Goal: Find specific page/section: Find specific page/section

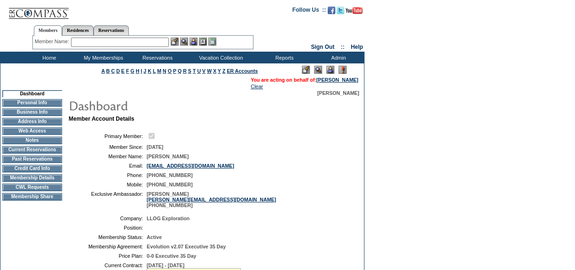
click at [47, 189] on td "CWL Requests" at bounding box center [32, 188] width 60 height 8
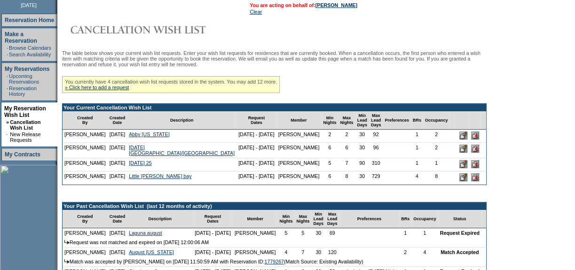
scroll to position [128, 0]
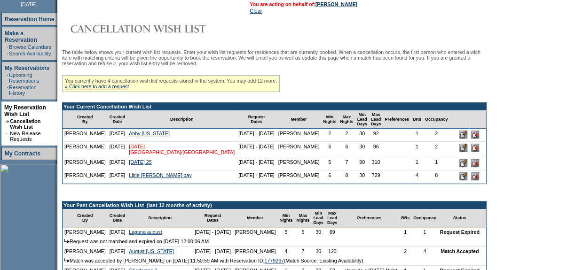
click at [178, 155] on link "[DATE] [GEOGRAPHIC_DATA]/[GEOGRAPHIC_DATA]" at bounding box center [182, 149] width 106 height 11
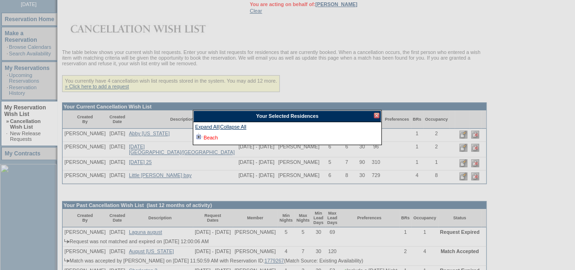
click at [206, 136] on link "Beach" at bounding box center [211, 138] width 14 height 6
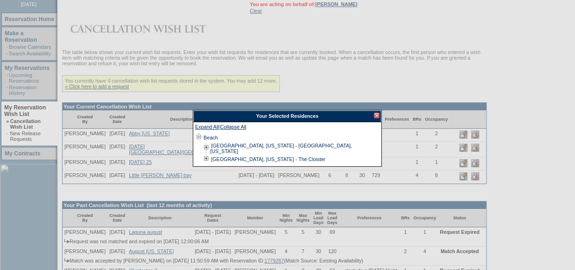
click at [377, 114] on div at bounding box center [377, 116] width 6 height 6
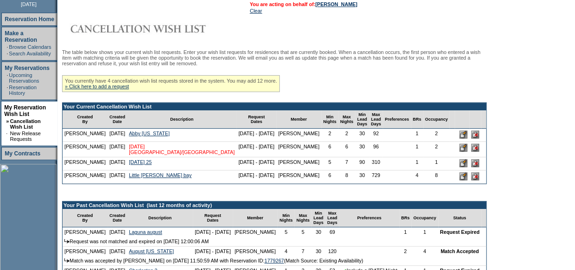
click at [180, 155] on link "[DATE] [GEOGRAPHIC_DATA]/[GEOGRAPHIC_DATA]" at bounding box center [182, 149] width 106 height 11
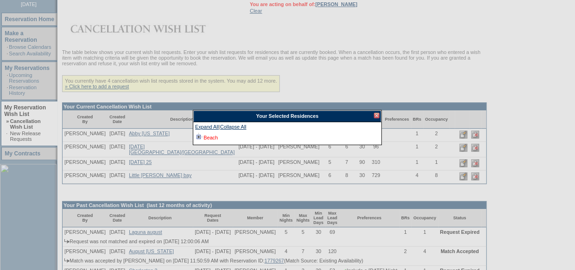
click at [206, 136] on link "Beach" at bounding box center [211, 138] width 14 height 6
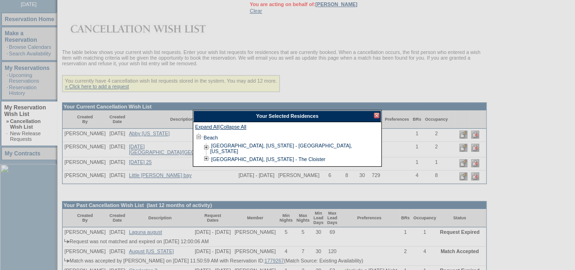
click at [377, 116] on div at bounding box center [377, 116] width 6 height 6
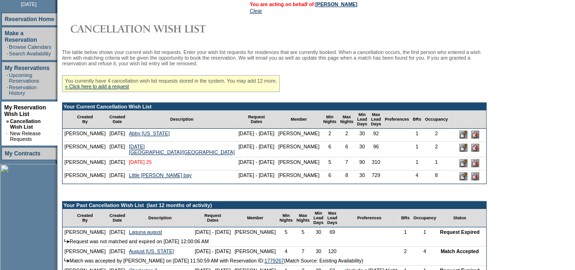
click at [146, 165] on link "Thanksgiving 25" at bounding box center [140, 162] width 23 height 6
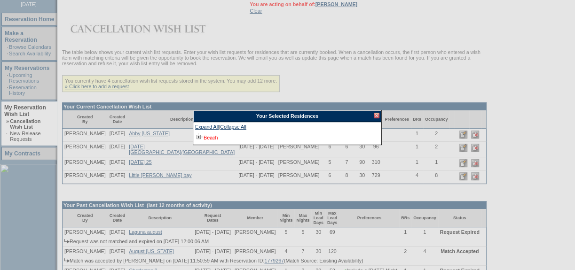
click at [216, 135] on link "Beach" at bounding box center [211, 138] width 14 height 6
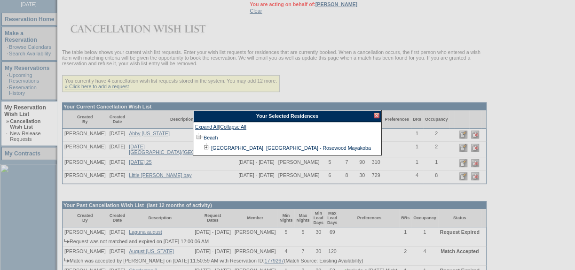
click at [378, 117] on div at bounding box center [377, 116] width 6 height 6
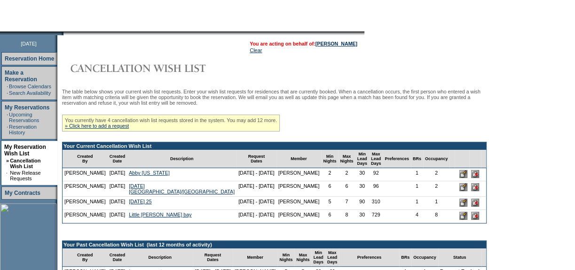
scroll to position [85, 0]
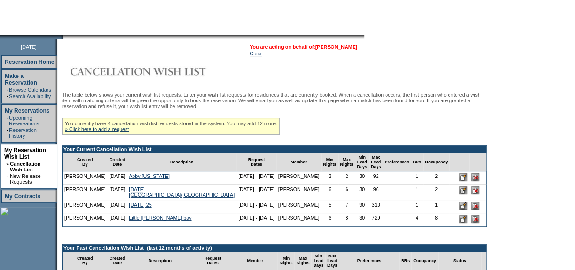
click at [346, 45] on link "[PERSON_NAME]" at bounding box center [336, 47] width 42 height 6
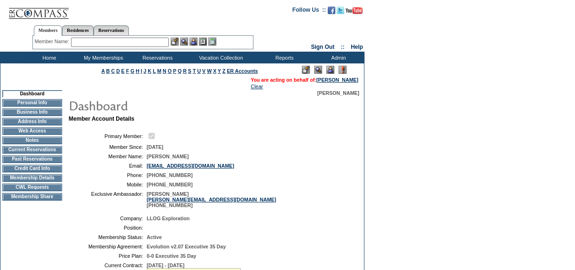
click at [55, 190] on td "CWL Requests" at bounding box center [32, 188] width 60 height 8
